Goal: Find specific page/section: Find specific page/section

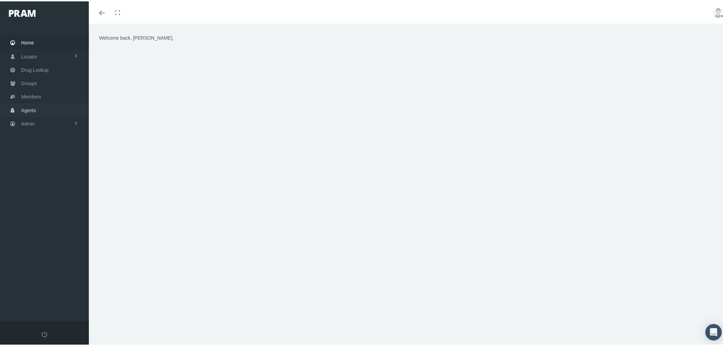
click at [42, 106] on link "Agents" at bounding box center [44, 108] width 89 height 13
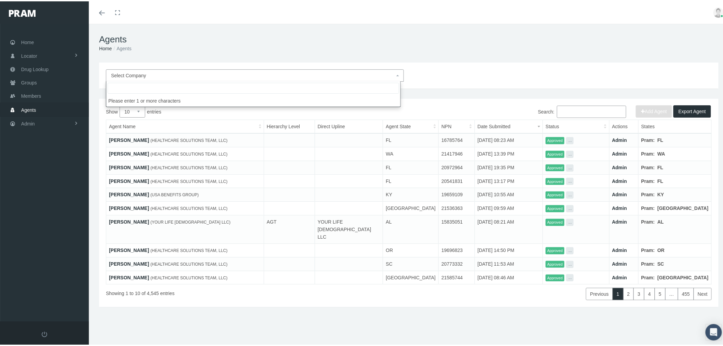
click at [179, 74] on span "Select Company" at bounding box center [253, 74] width 284 height 8
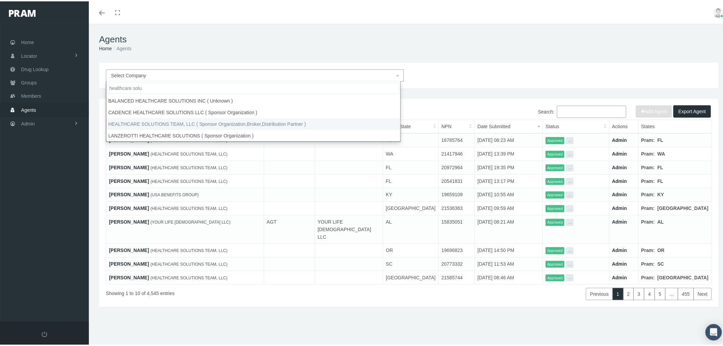
type input "healthcare solu"
select select "4847"
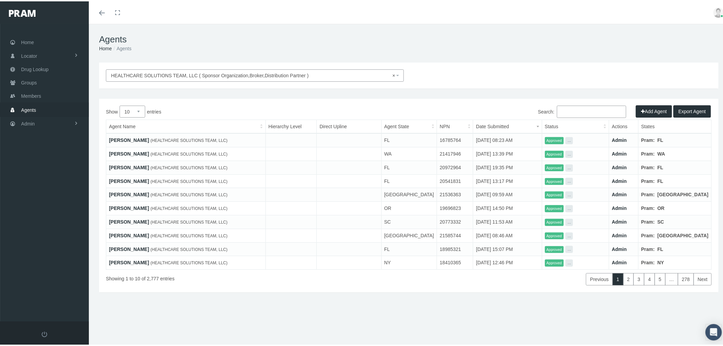
click at [139, 110] on select "10 25 50 100" at bounding box center [133, 110] width 26 height 12
select select "100"
click at [120, 104] on select "10 25 50 100" at bounding box center [133, 110] width 26 height 12
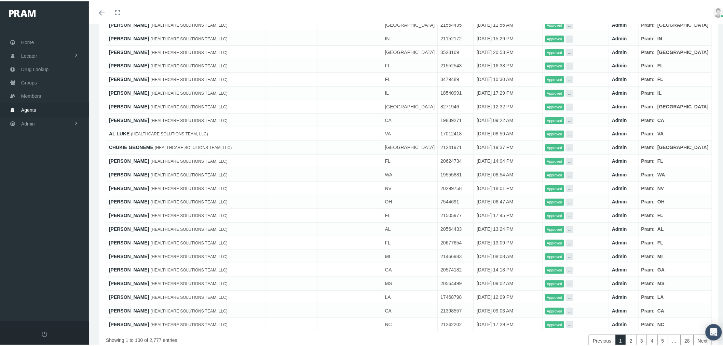
scroll to position [1197, 0]
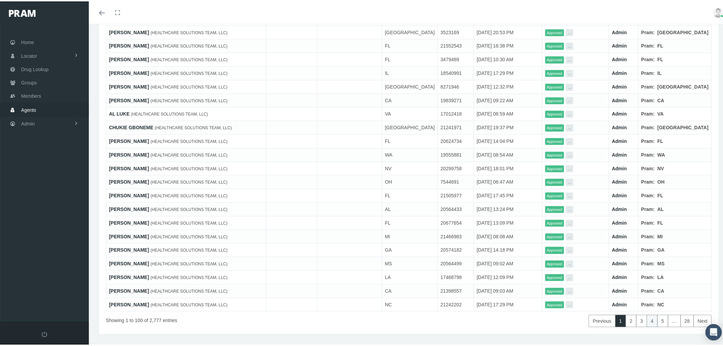
click at [648, 313] on link "4" at bounding box center [652, 319] width 11 height 12
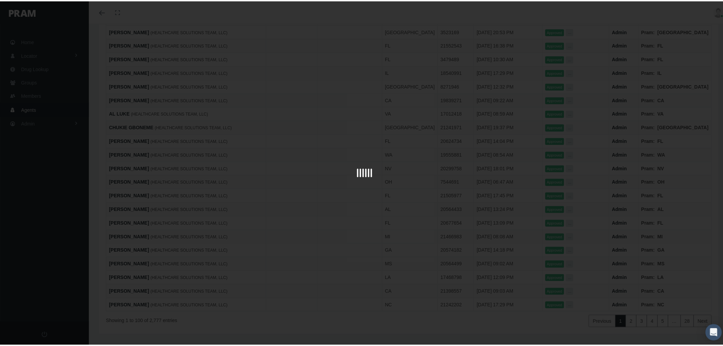
scroll to position [1263, 0]
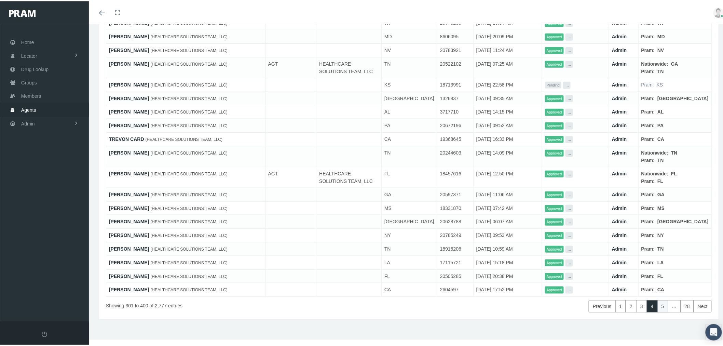
click at [659, 304] on link "5" at bounding box center [662, 305] width 11 height 12
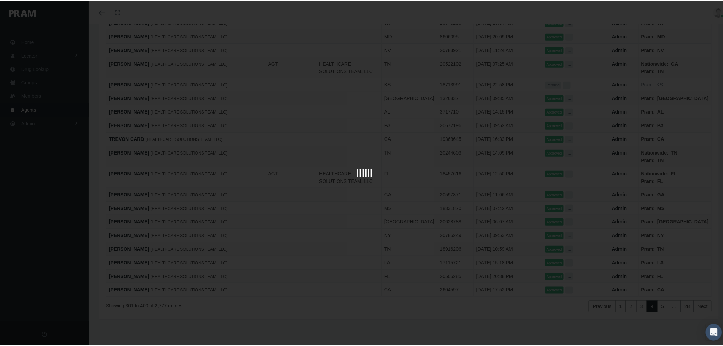
scroll to position [1241, 0]
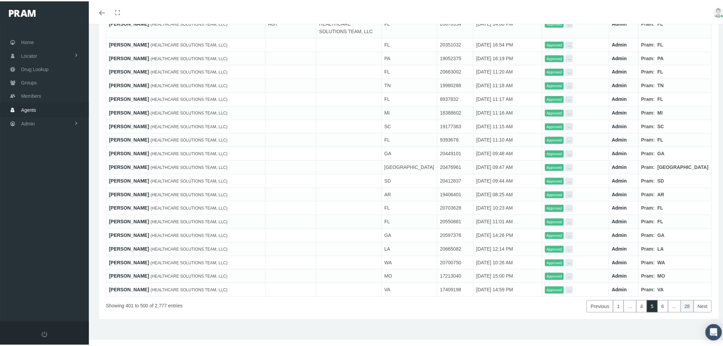
click at [681, 307] on link "28" at bounding box center [688, 305] width 14 height 12
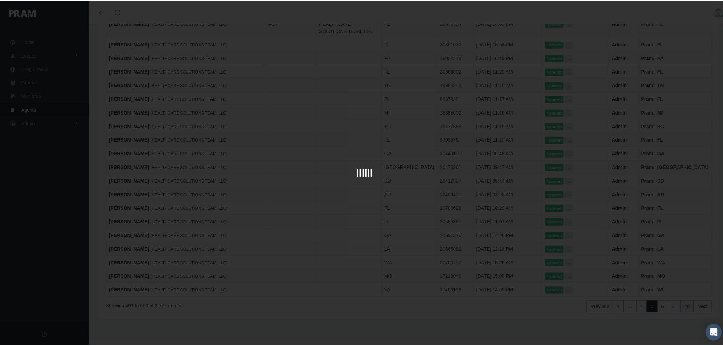
scroll to position [878, 0]
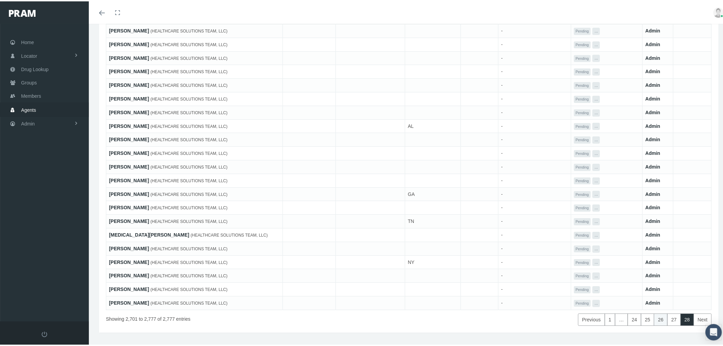
click at [654, 312] on link "26" at bounding box center [661, 318] width 14 height 12
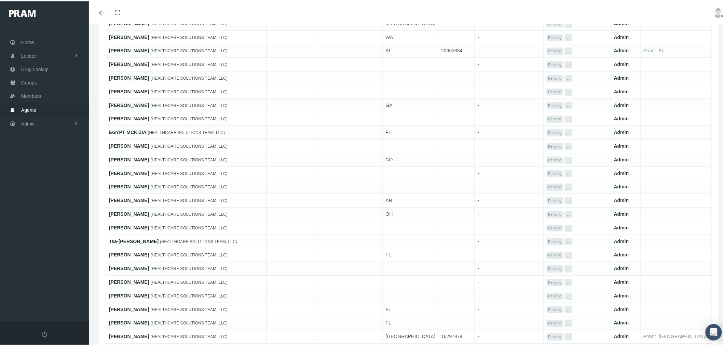
scroll to position [1190, 0]
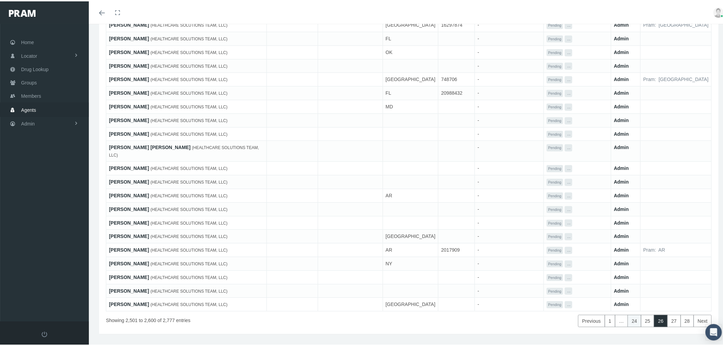
click at [630, 313] on link "24" at bounding box center [635, 319] width 14 height 12
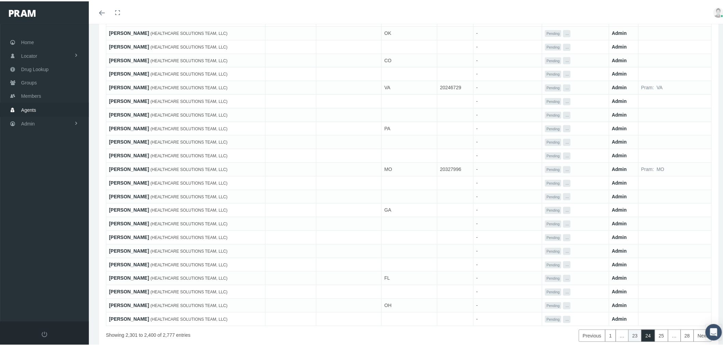
click at [630, 328] on link "23" at bounding box center [635, 334] width 14 height 12
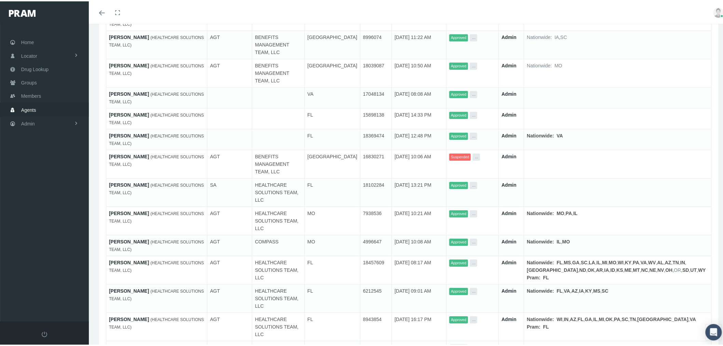
scroll to position [1940, 0]
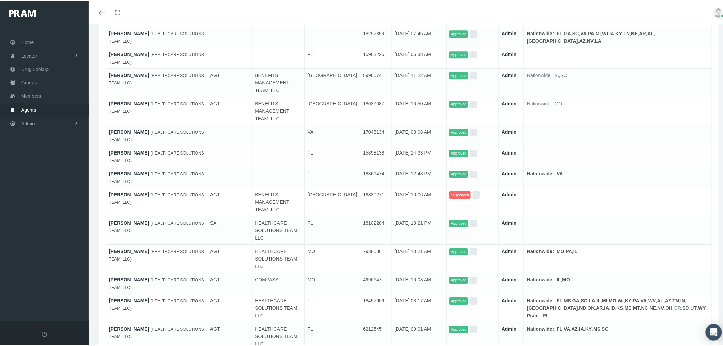
click at [517, 325] on link "Admin" at bounding box center [509, 327] width 15 height 5
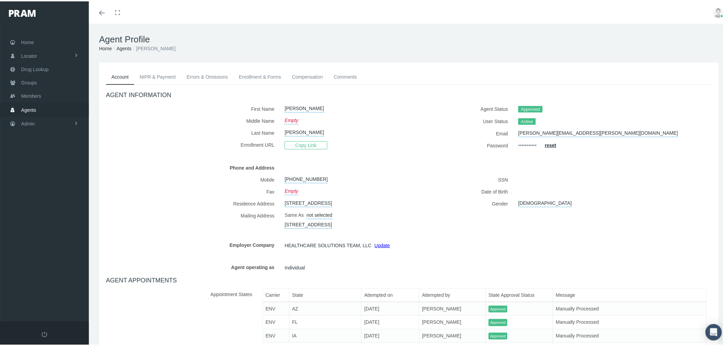
drag, startPoint x: 170, startPoint y: 45, endPoint x: 140, endPoint y: 44, distance: 29.4
click at [140, 44] on ol "Home Agents [PERSON_NAME]" at bounding box center [409, 47] width 620 height 8
copy li "[PERSON_NAME]"
click at [261, 76] on link "Enrollment & Forms" at bounding box center [259, 75] width 53 height 15
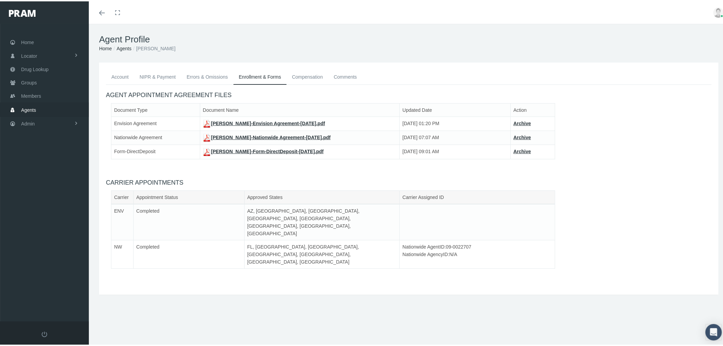
click at [187, 165] on div "Document Type Document Name Updated Date Action Envision Agreement Natalie Ross…" at bounding box center [409, 136] width 616 height 69
drag, startPoint x: 172, startPoint y: 49, endPoint x: 140, endPoint y: 49, distance: 31.8
click at [140, 49] on ol "Home Agents Natalie Ross" at bounding box center [409, 47] width 620 height 8
copy li "[PERSON_NAME]"
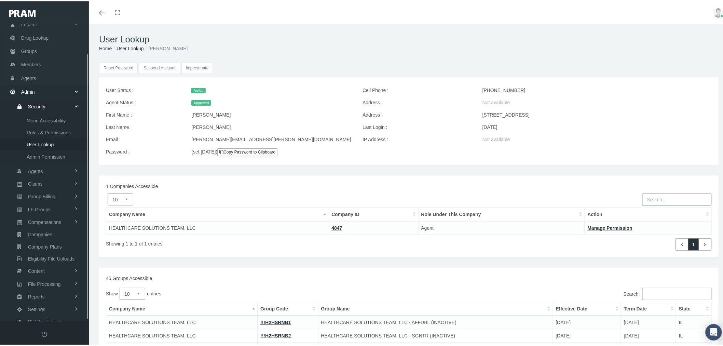
scroll to position [33, 0]
click at [206, 68] on input "Impersonate" at bounding box center [197, 66] width 32 height 11
